Goal: Task Accomplishment & Management: Manage account settings

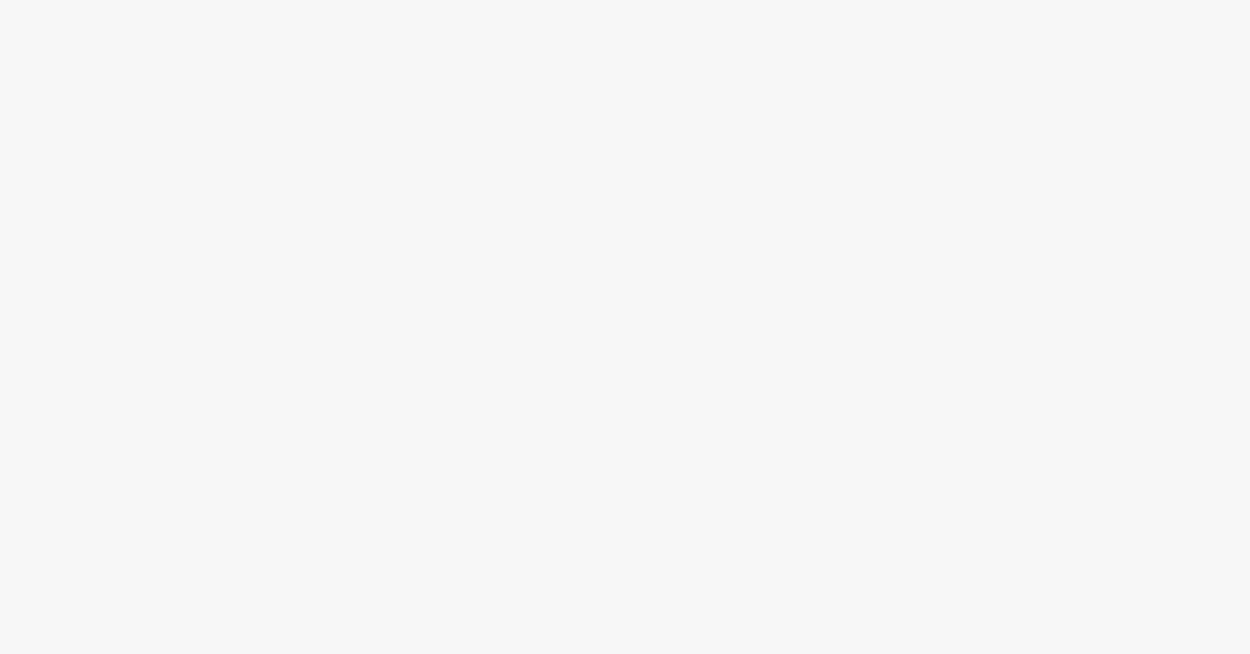
click at [555, 436] on div at bounding box center [625, 358] width 1250 height 592
click at [474, 82] on div at bounding box center [625, 358] width 1250 height 592
